Goal: Use online tool/utility: Utilize a website feature to perform a specific function

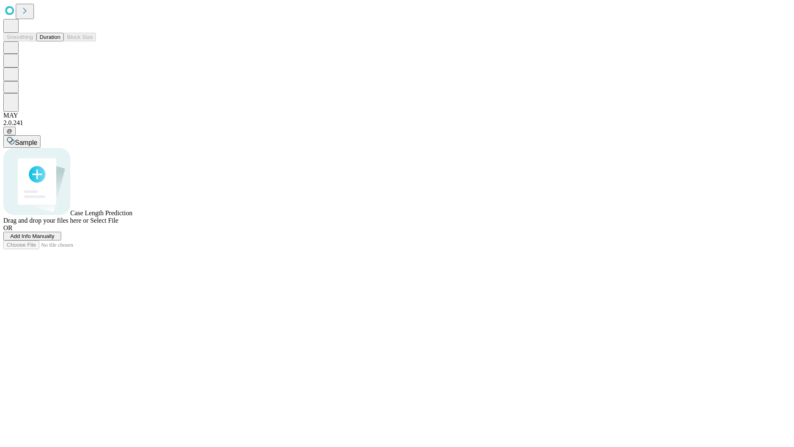
click at [55, 239] on span "Add Info Manually" at bounding box center [32, 236] width 44 height 6
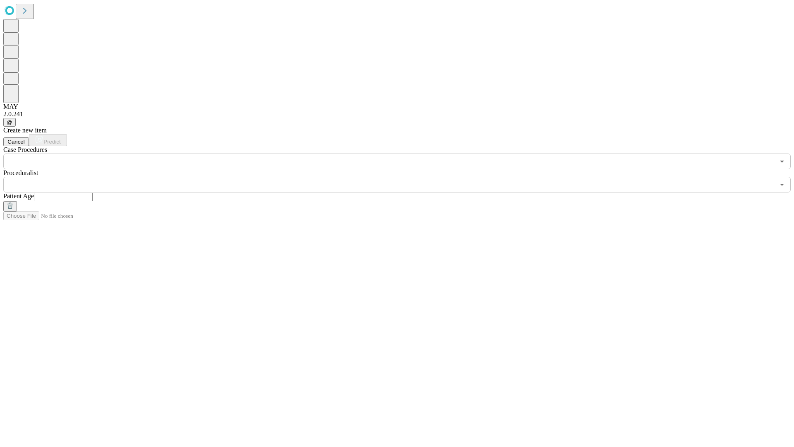
click at [93, 193] on input "text" at bounding box center [63, 197] width 59 height 8
type input "**"
click at [403, 177] on input "text" at bounding box center [388, 185] width 771 height 16
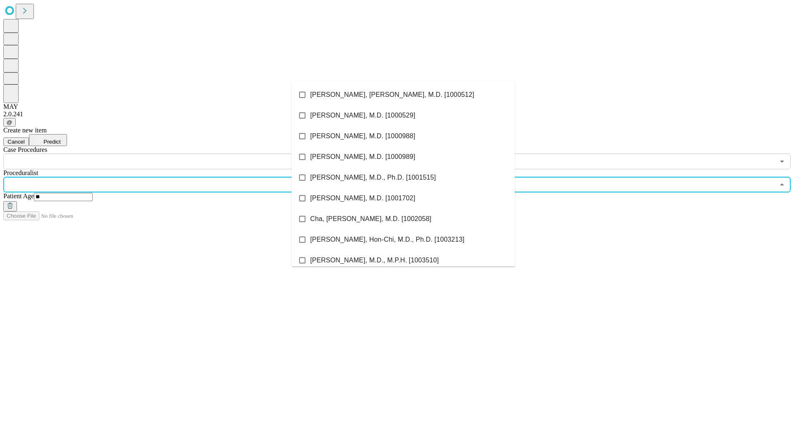
click at [403, 95] on li "[PERSON_NAME], [PERSON_NAME], M.D. [1000512]" at bounding box center [402, 94] width 223 height 21
click at [174, 153] on input "text" at bounding box center [388, 161] width 771 height 16
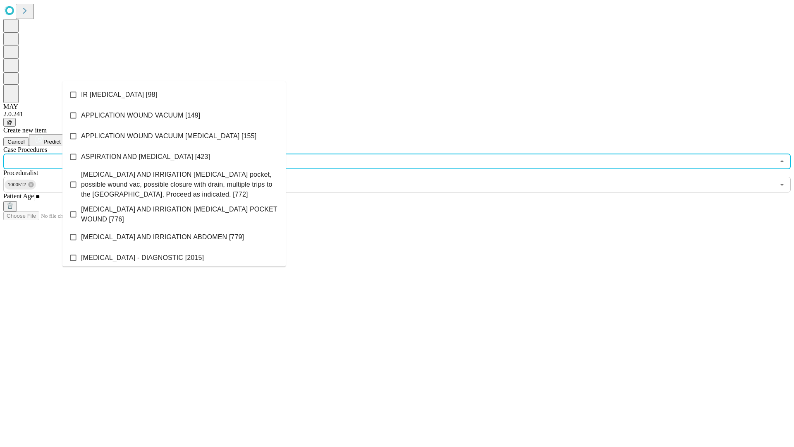
click at [174, 95] on li "IR [MEDICAL_DATA] [98]" at bounding box center [173, 94] width 223 height 21
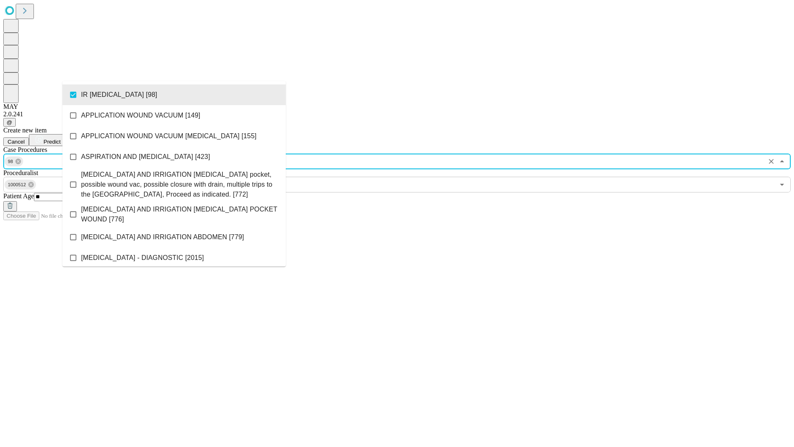
click at [60, 139] on span "Predict" at bounding box center [51, 142] width 17 height 6
